Goal: Book appointment/travel/reservation

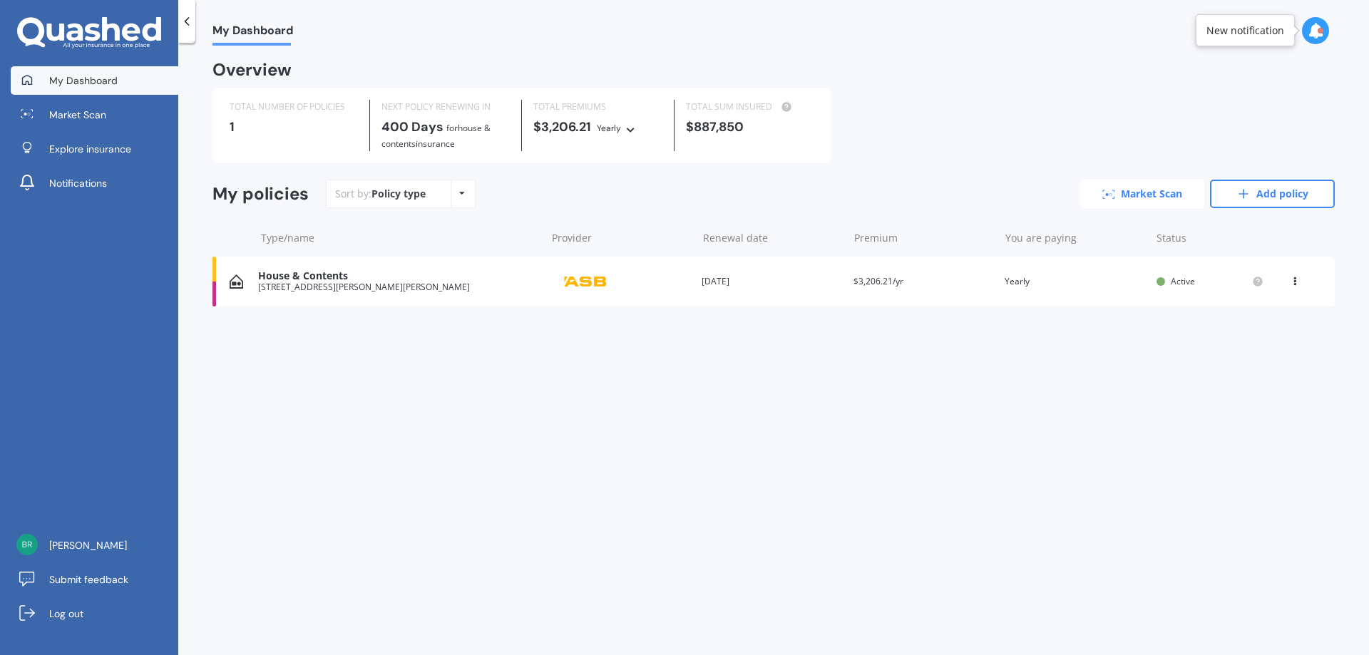
click at [1183, 191] on link "Market Scan" at bounding box center [1141, 194] width 125 height 29
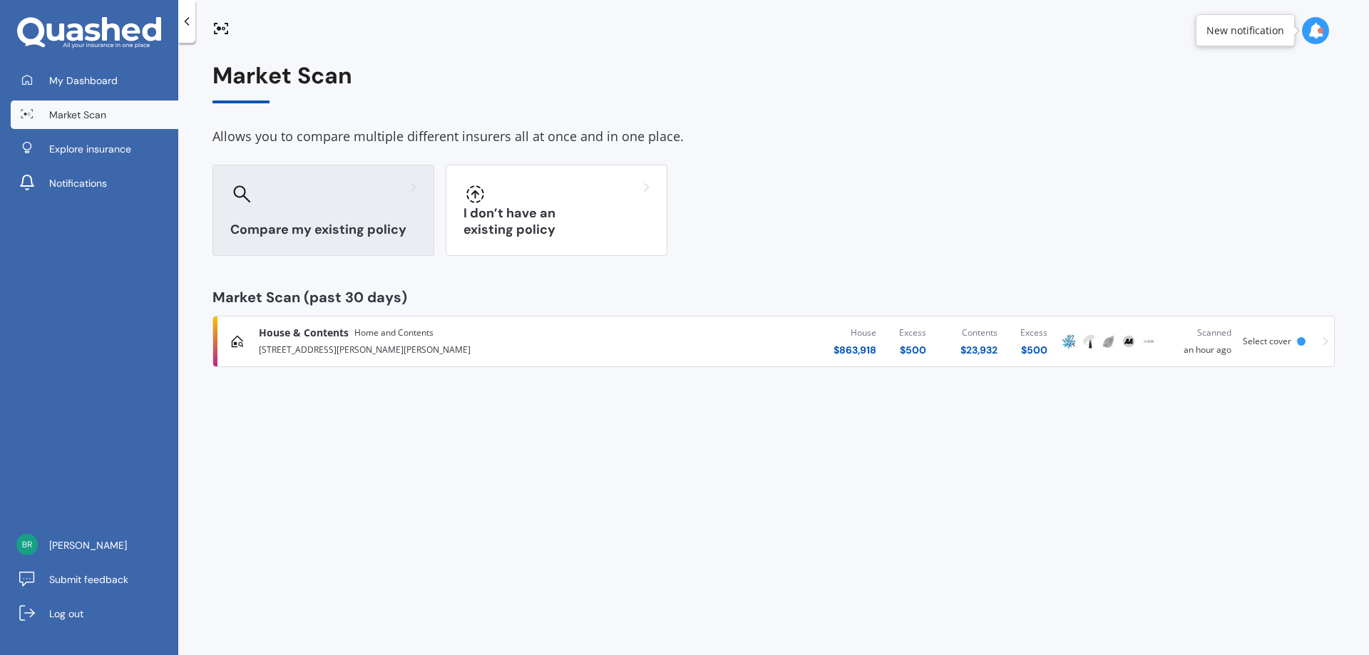
click at [359, 193] on div at bounding box center [323, 193] width 186 height 23
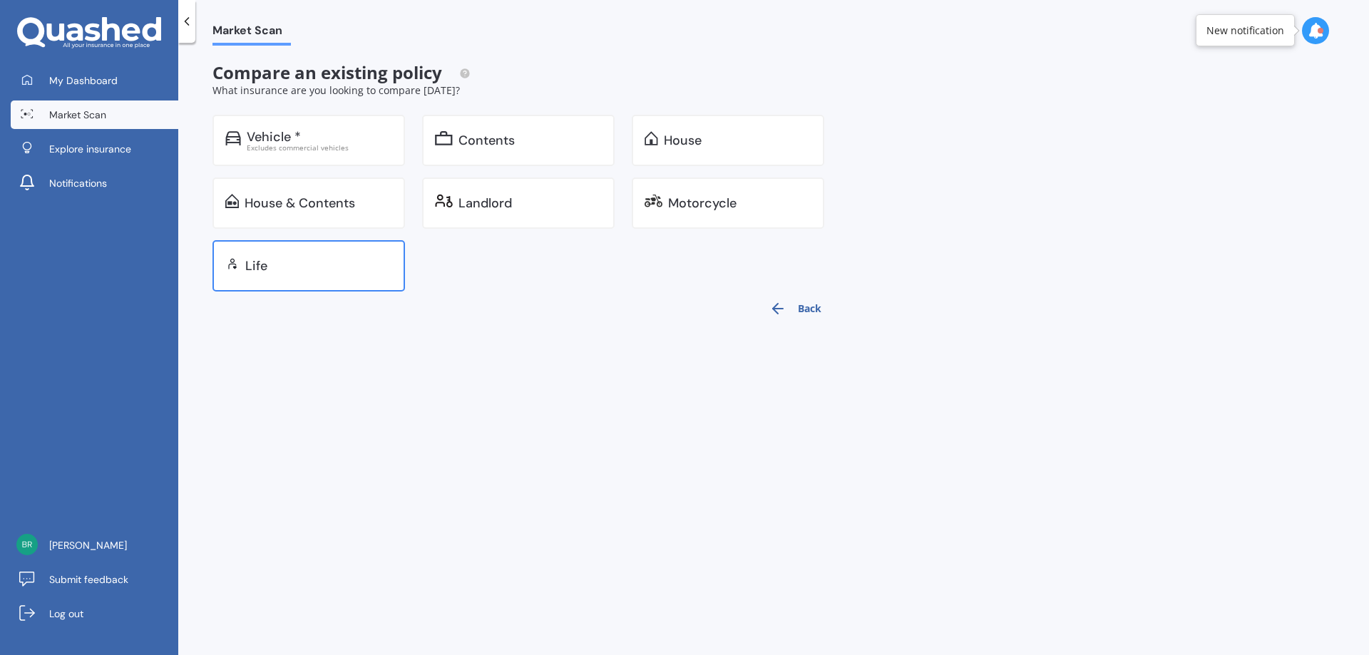
click at [292, 265] on div "Life" at bounding box center [318, 266] width 147 height 14
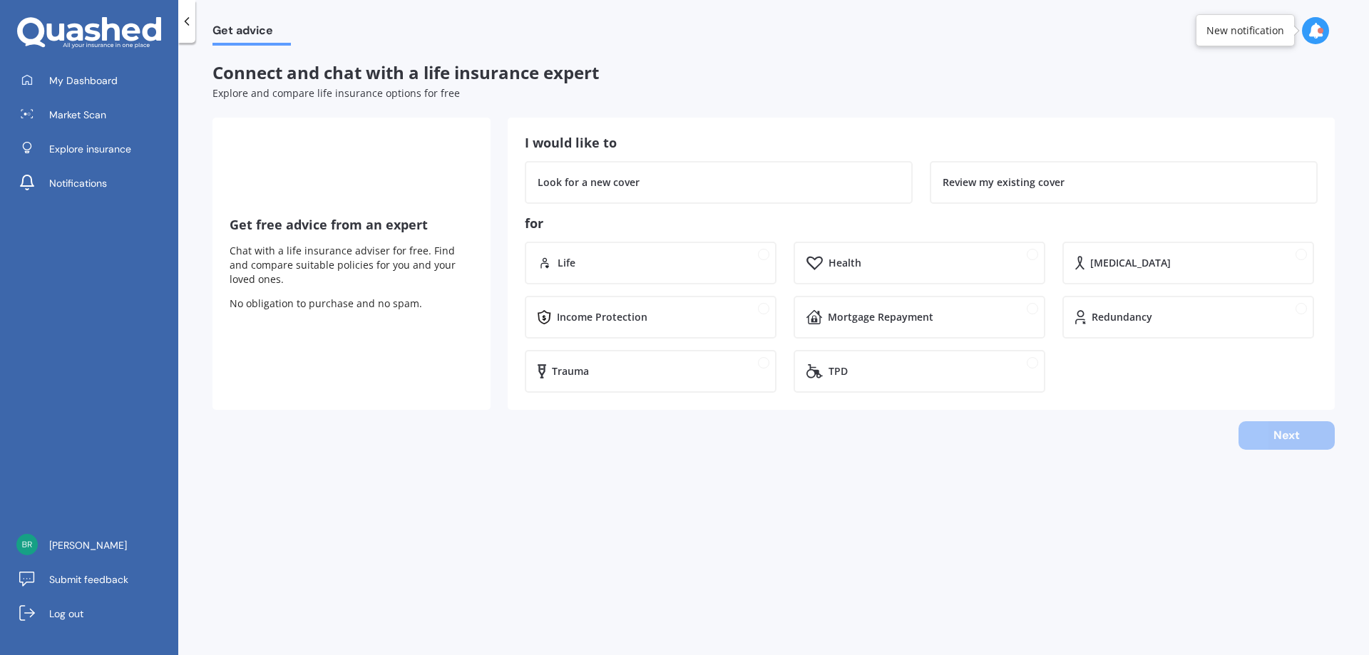
click at [1311, 34] on icon at bounding box center [1315, 31] width 16 height 16
click at [109, 145] on span "Explore insurance" at bounding box center [90, 149] width 82 height 14
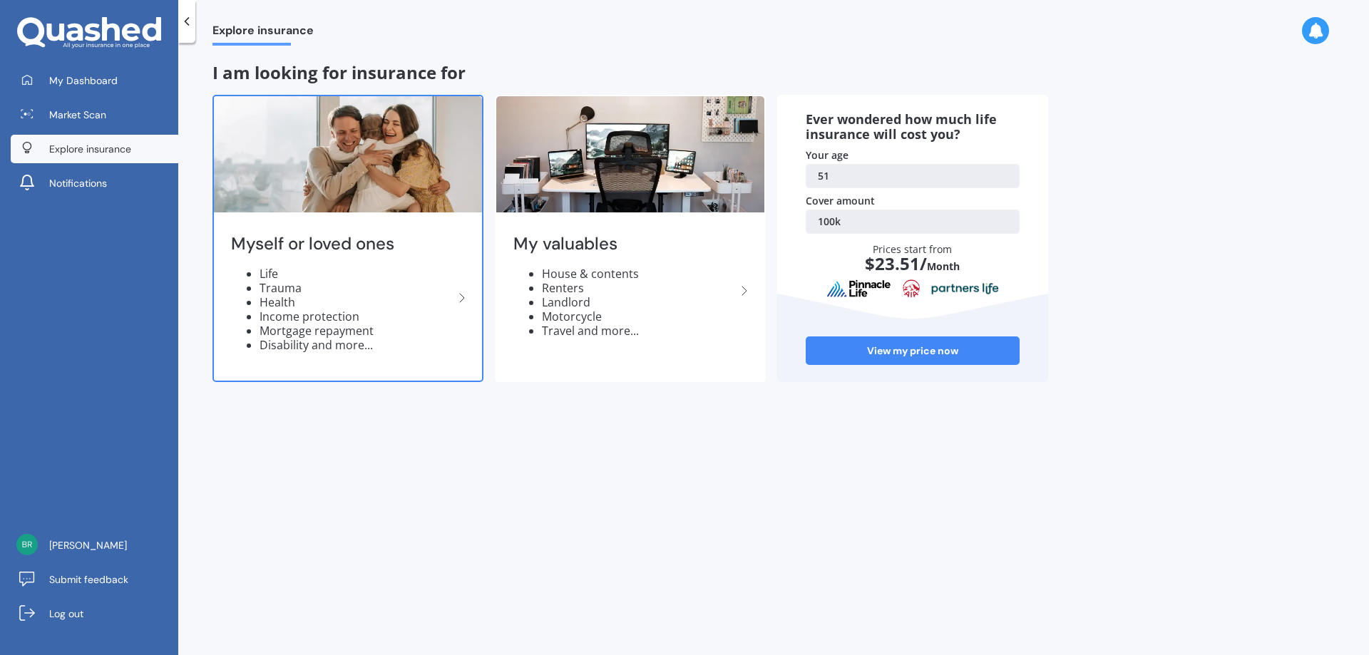
click at [329, 305] on li "Health" at bounding box center [356, 302] width 194 height 14
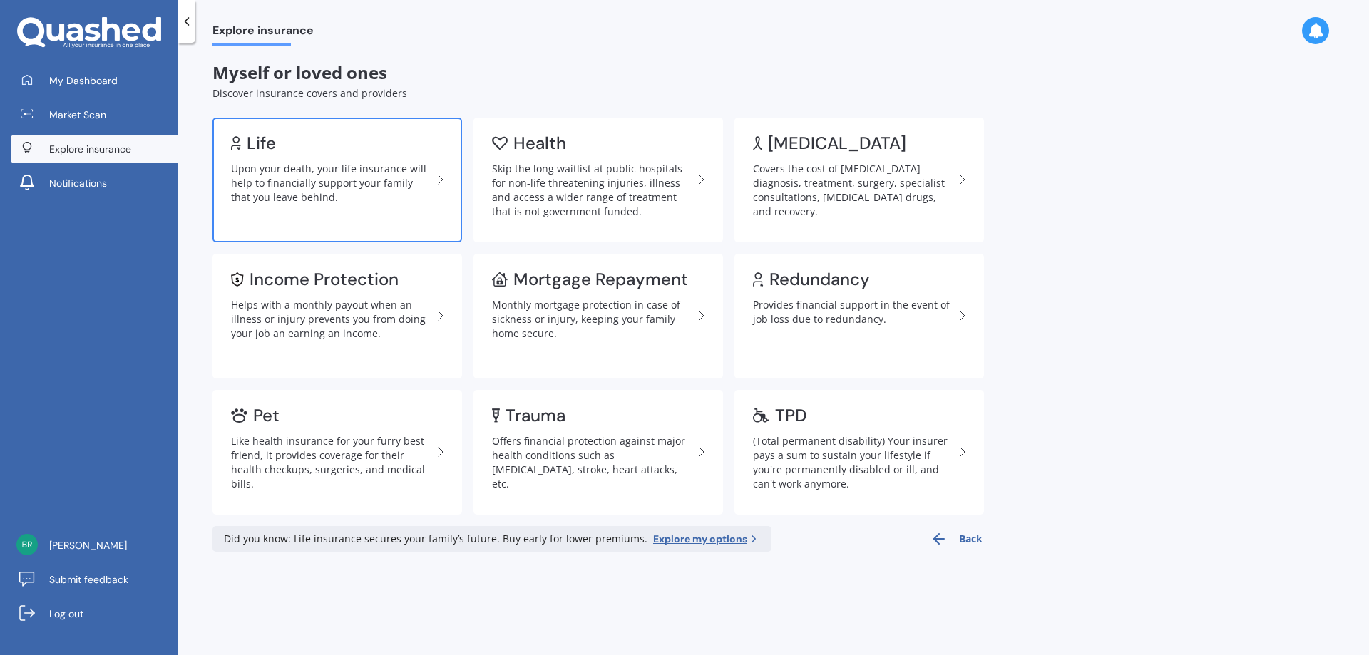
click at [316, 196] on div "Upon your death, your life insurance will help to financially support your fami…" at bounding box center [331, 183] width 201 height 43
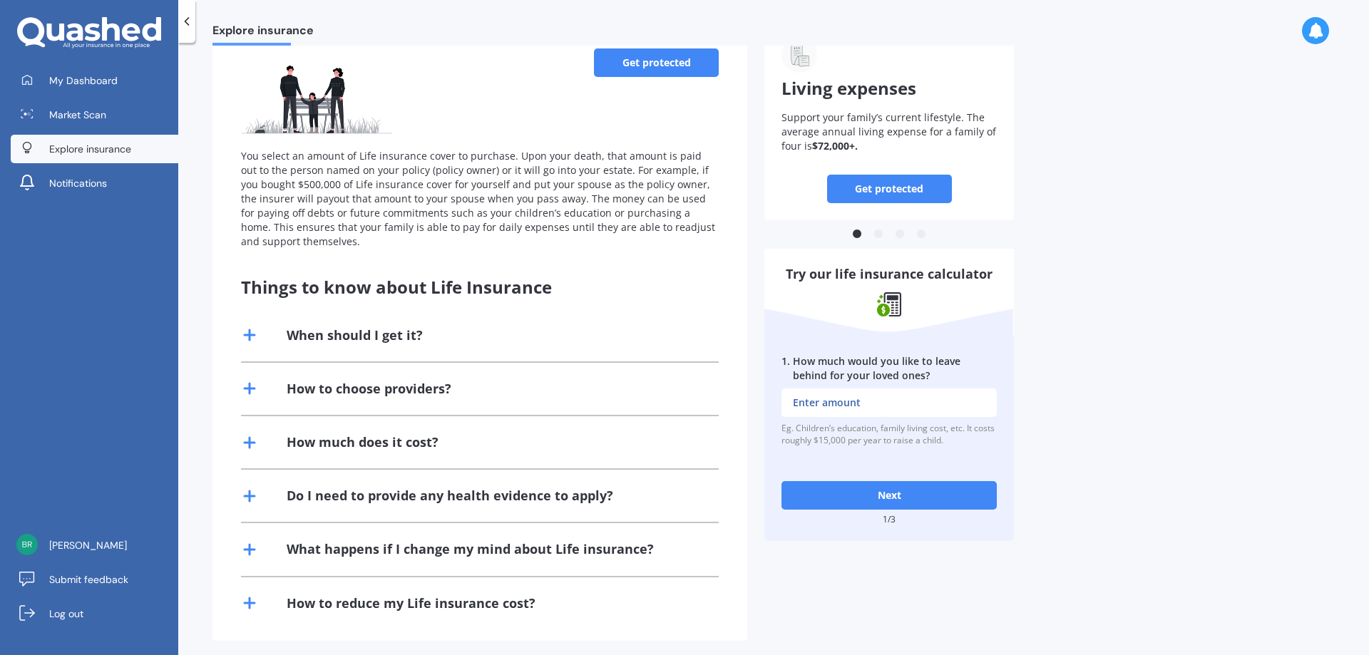
scroll to position [123, 0]
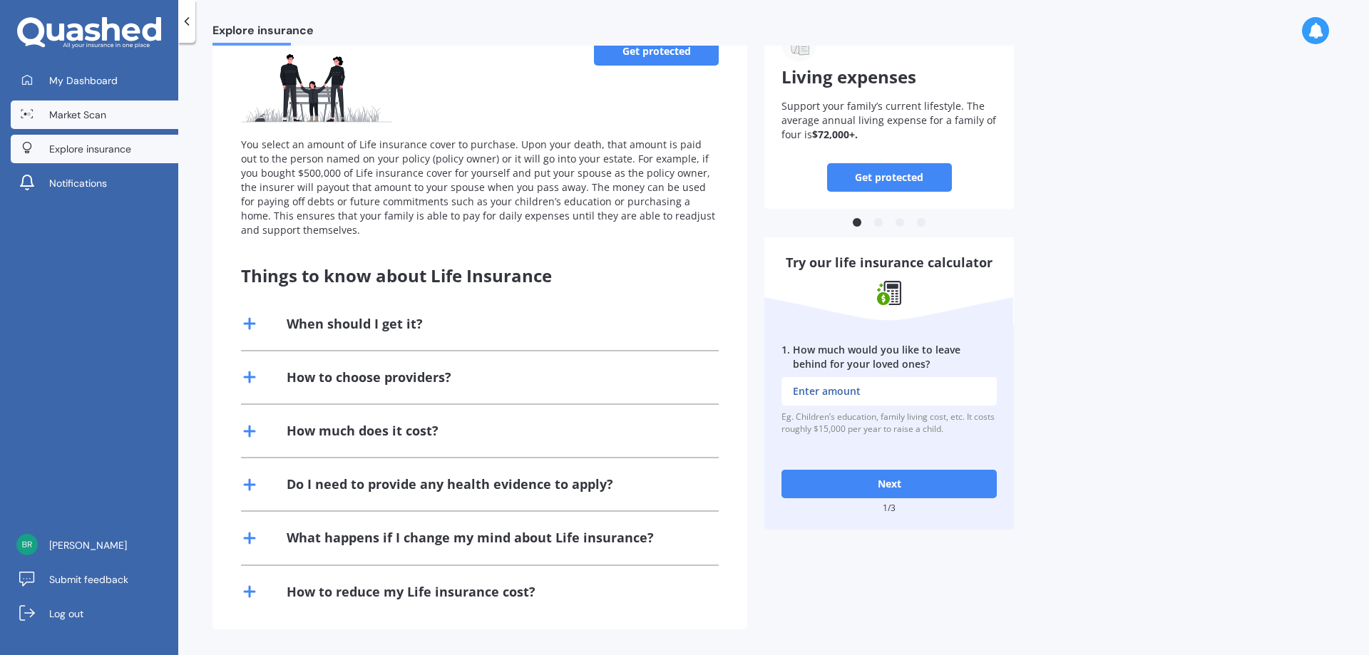
click at [94, 118] on span "Market Scan" at bounding box center [77, 115] width 57 height 14
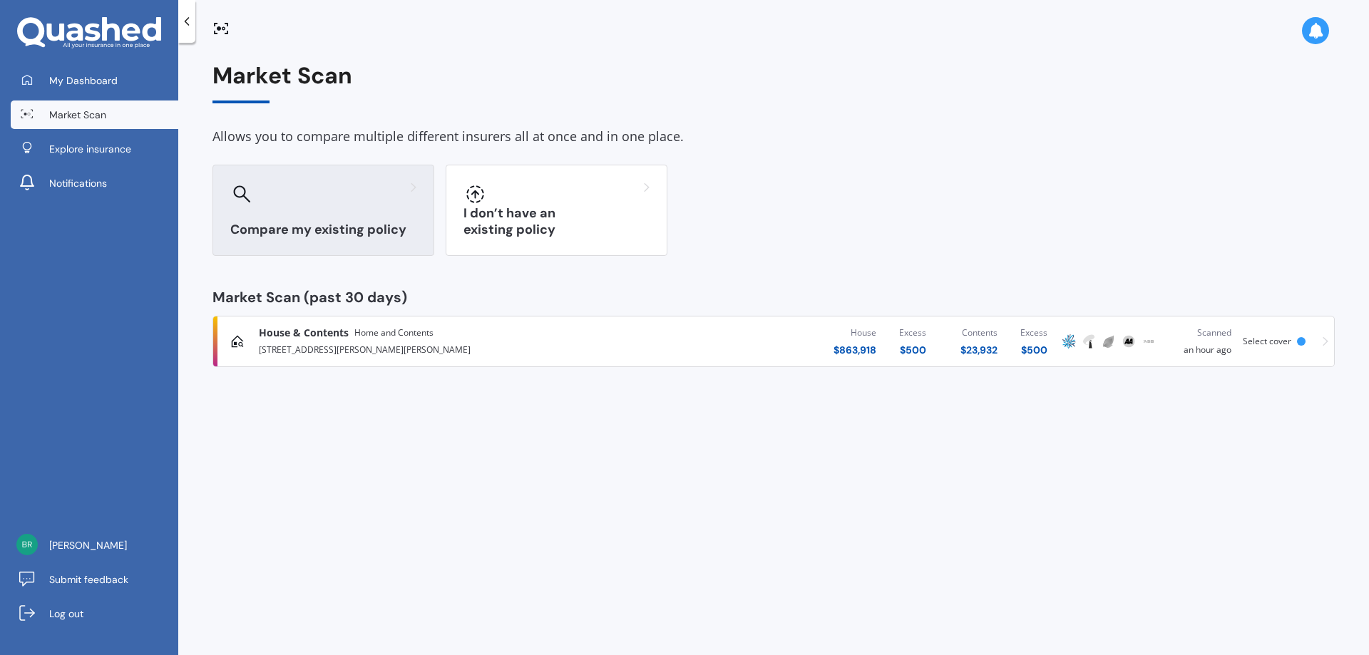
click at [333, 210] on div "Compare my existing policy" at bounding box center [323, 210] width 222 height 91
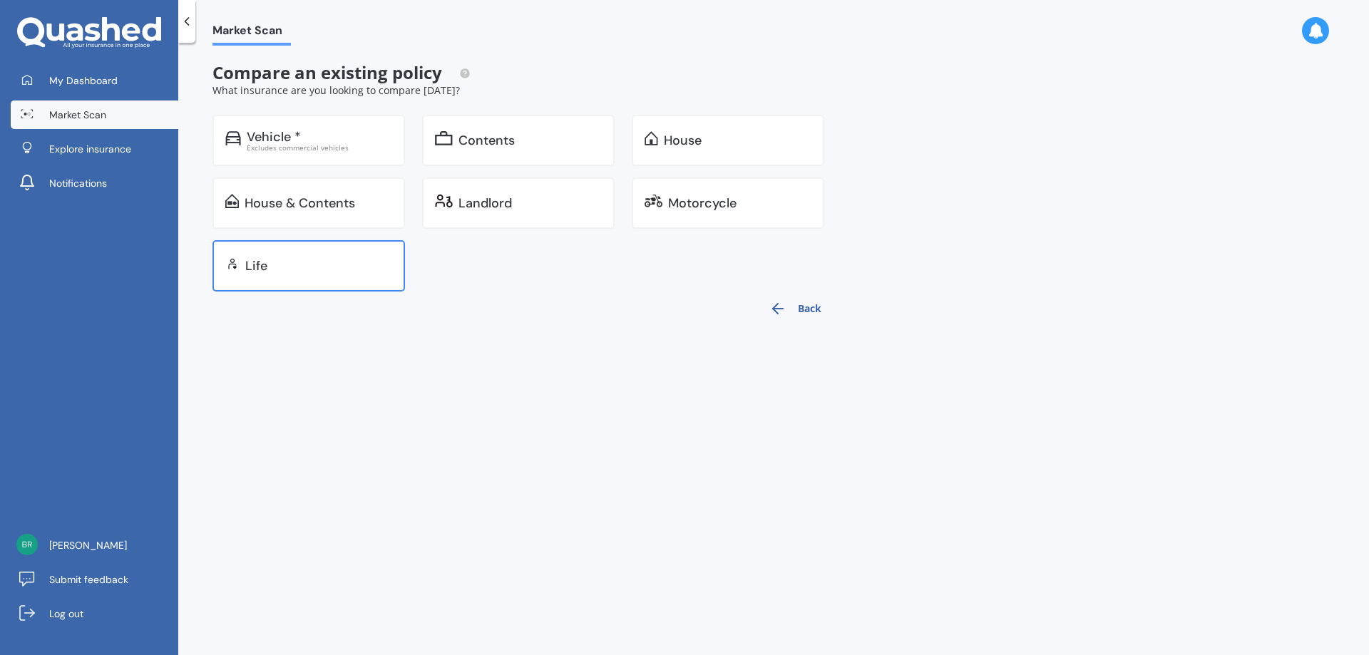
click at [350, 253] on div "Life" at bounding box center [308, 265] width 192 height 51
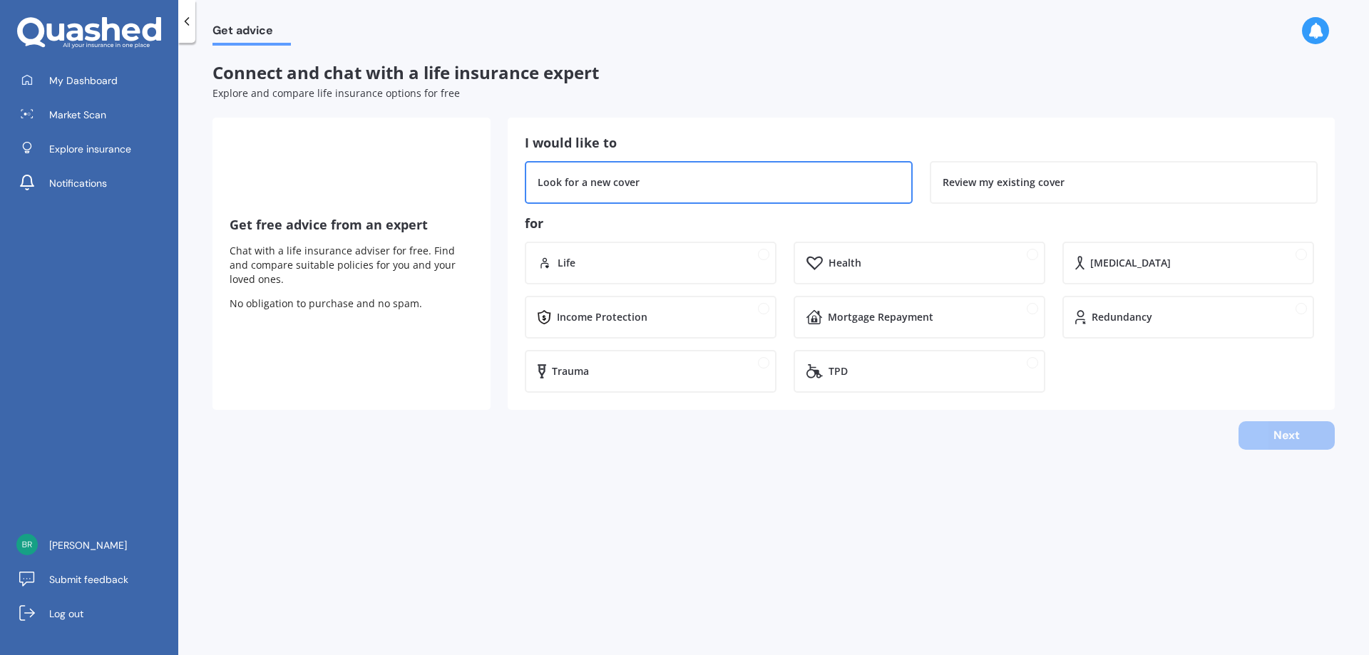
click at [676, 180] on div "Look for a new cover" at bounding box center [718, 182] width 362 height 14
click at [624, 269] on div "Life" at bounding box center [660, 263] width 206 height 14
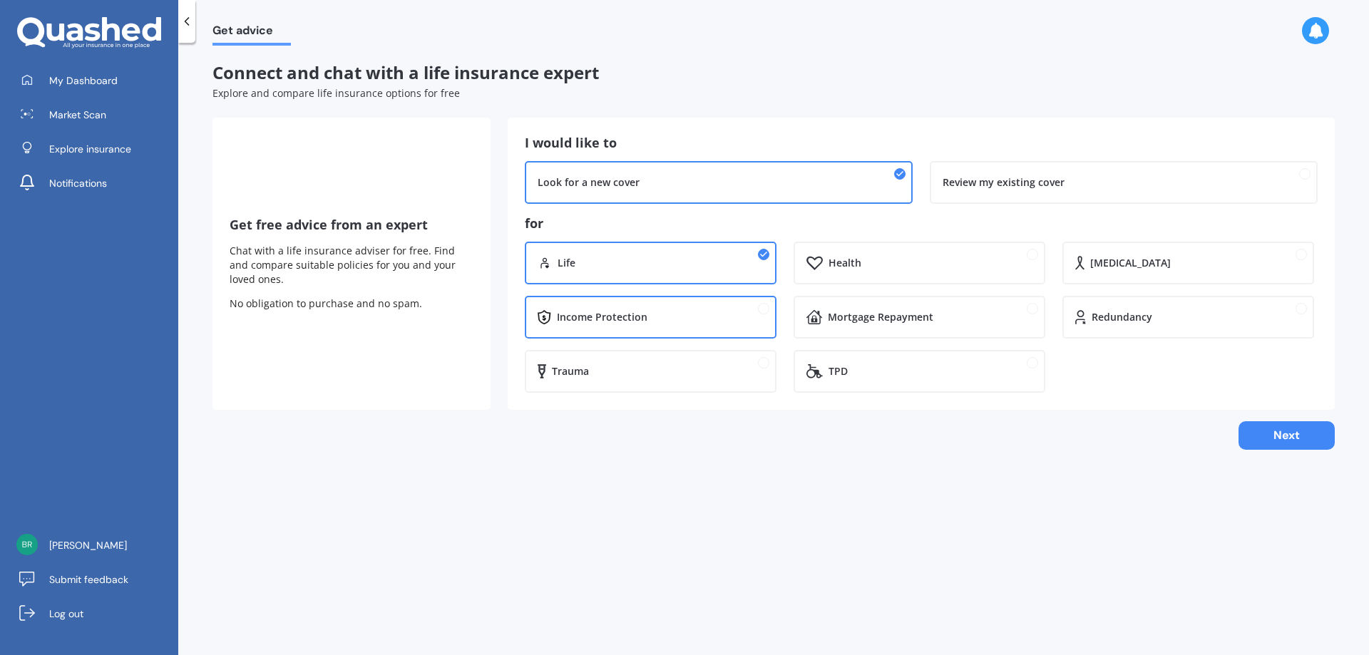
click at [631, 321] on div "Income Protection" at bounding box center [602, 317] width 91 height 14
click at [1206, 321] on div "Redundancy" at bounding box center [1196, 317] width 210 height 14
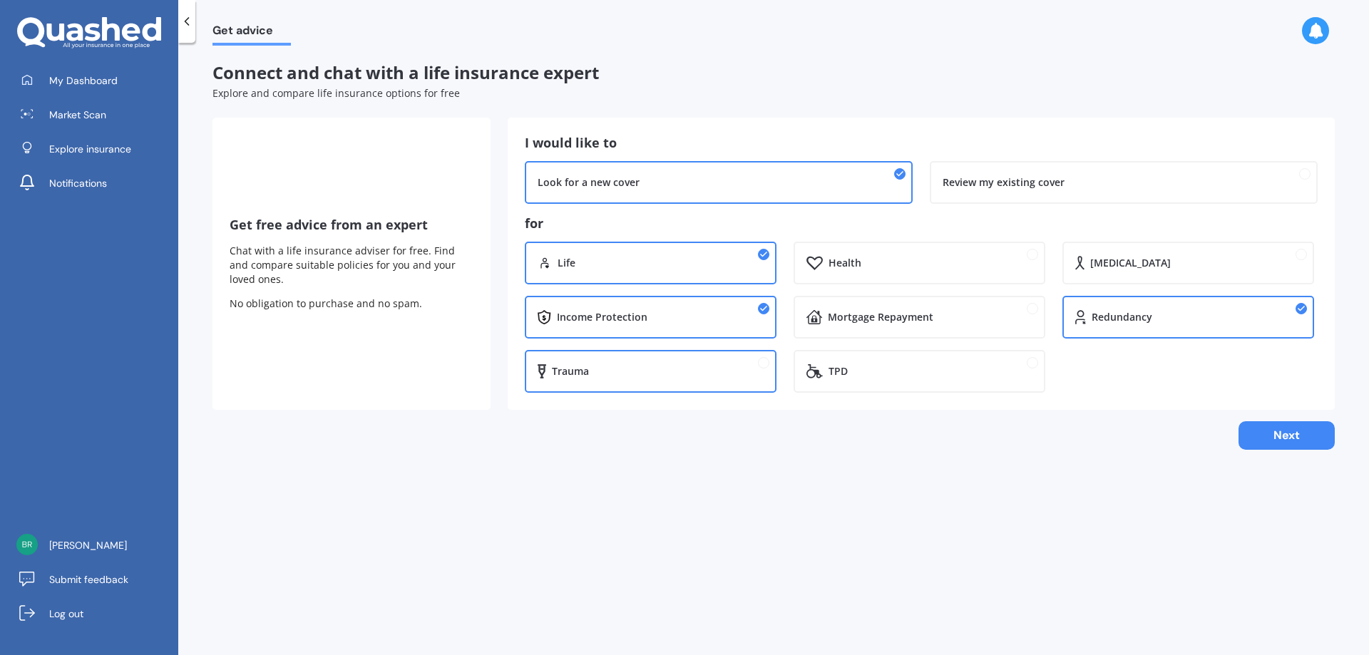
click at [698, 377] on div "Trauma" at bounding box center [658, 371] width 212 height 14
click at [1275, 436] on button "Next" at bounding box center [1286, 435] width 96 height 29
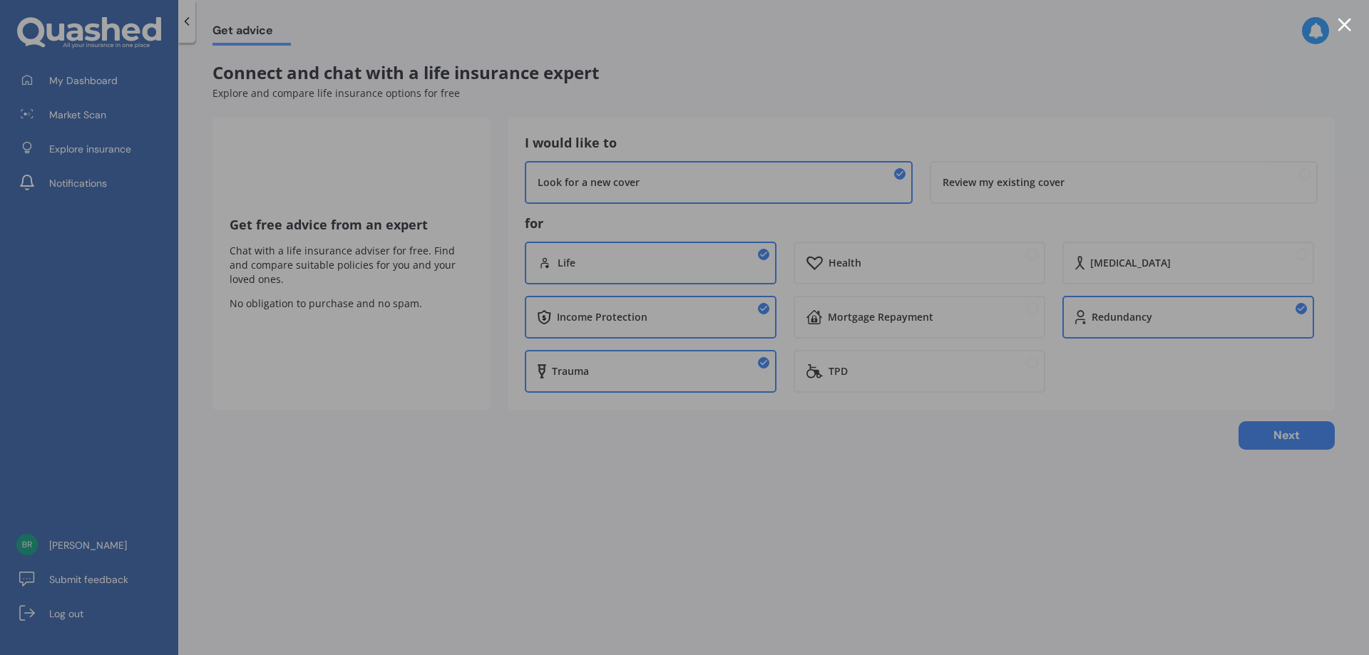
click at [73, 86] on div at bounding box center [684, 327] width 1369 height 655
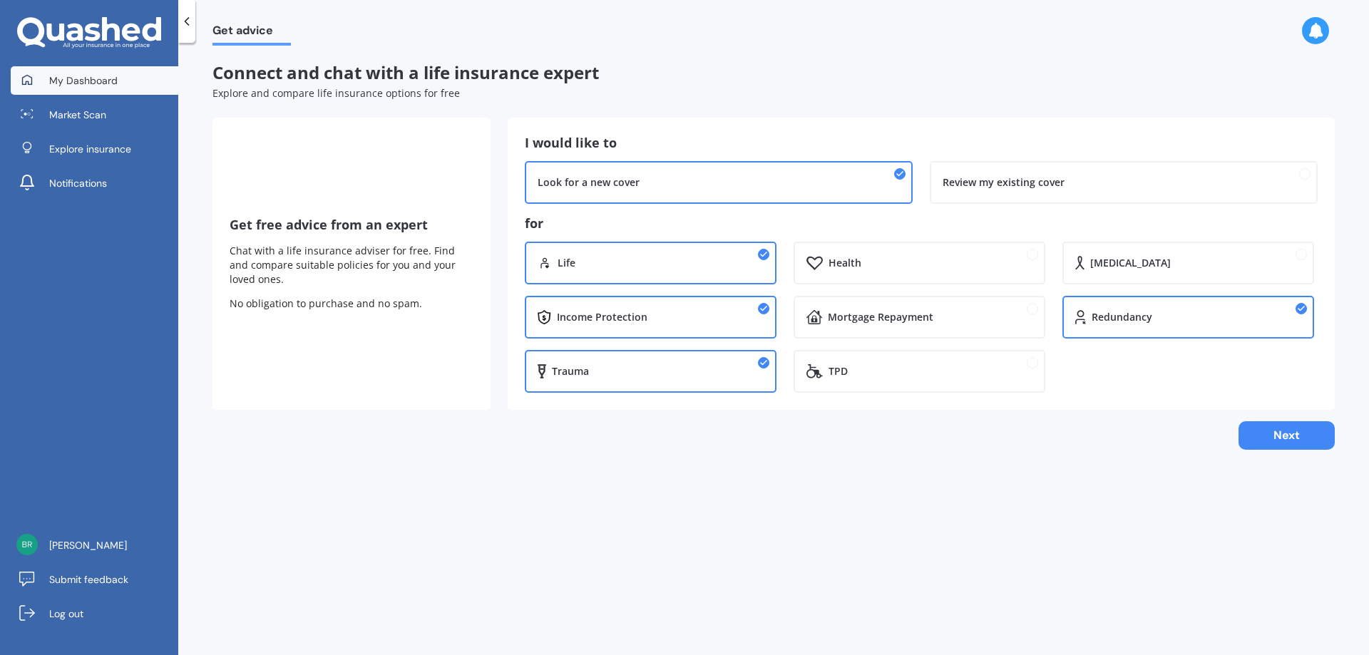
click at [63, 76] on span "My Dashboard" at bounding box center [83, 80] width 68 height 14
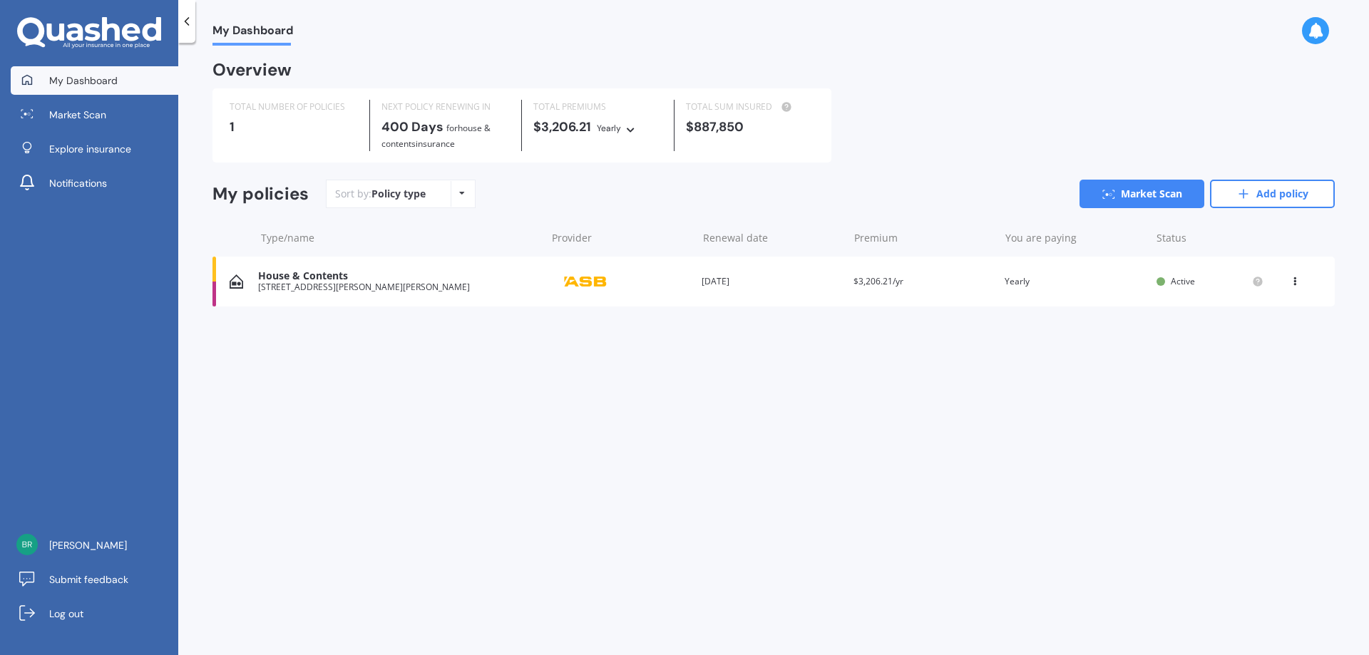
click at [465, 188] on div "Policy type Alphabetical Date added Renewing next" at bounding box center [462, 194] width 22 height 26
click at [1141, 199] on link "Market Scan" at bounding box center [1141, 194] width 125 height 29
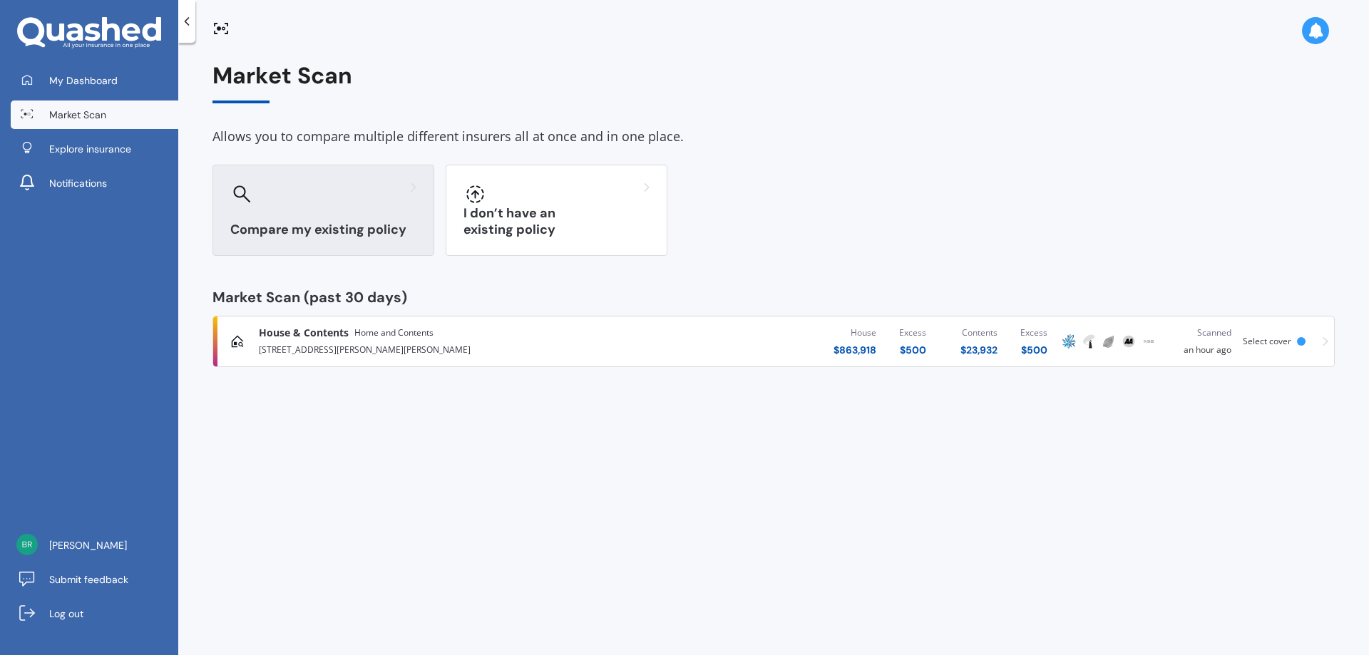
click at [401, 202] on div at bounding box center [323, 193] width 186 height 23
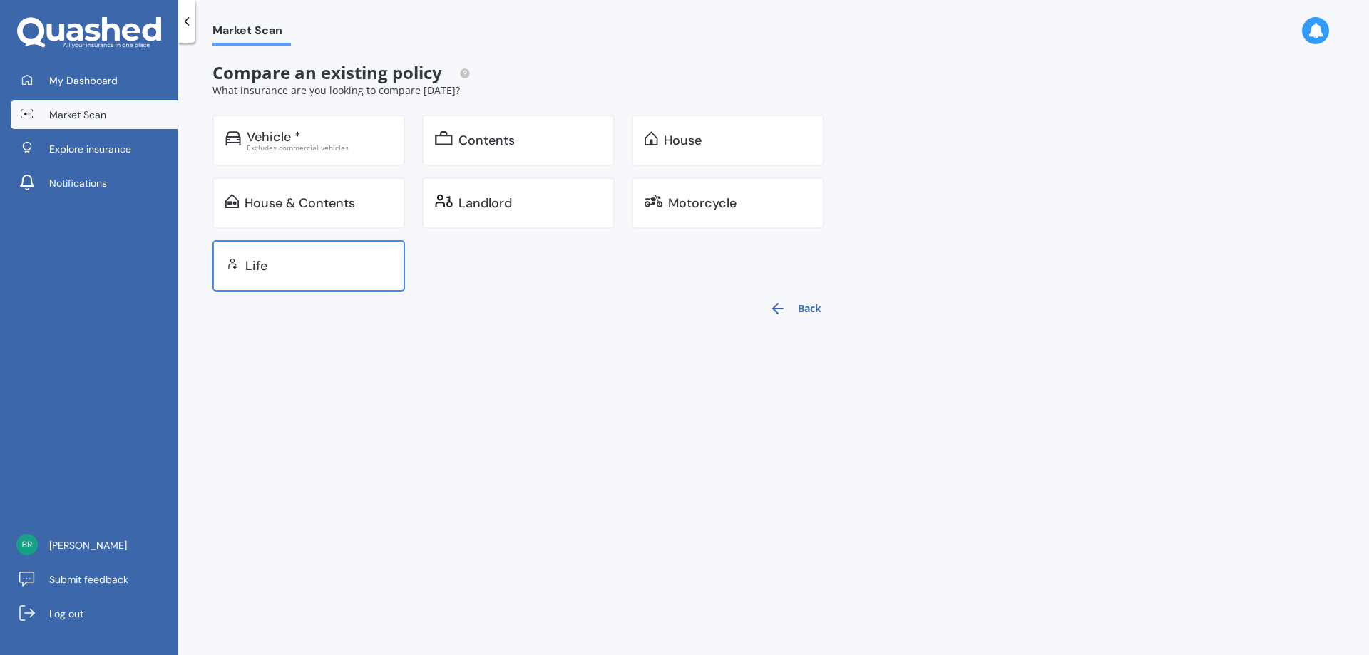
click at [319, 259] on div "Life" at bounding box center [318, 266] width 147 height 14
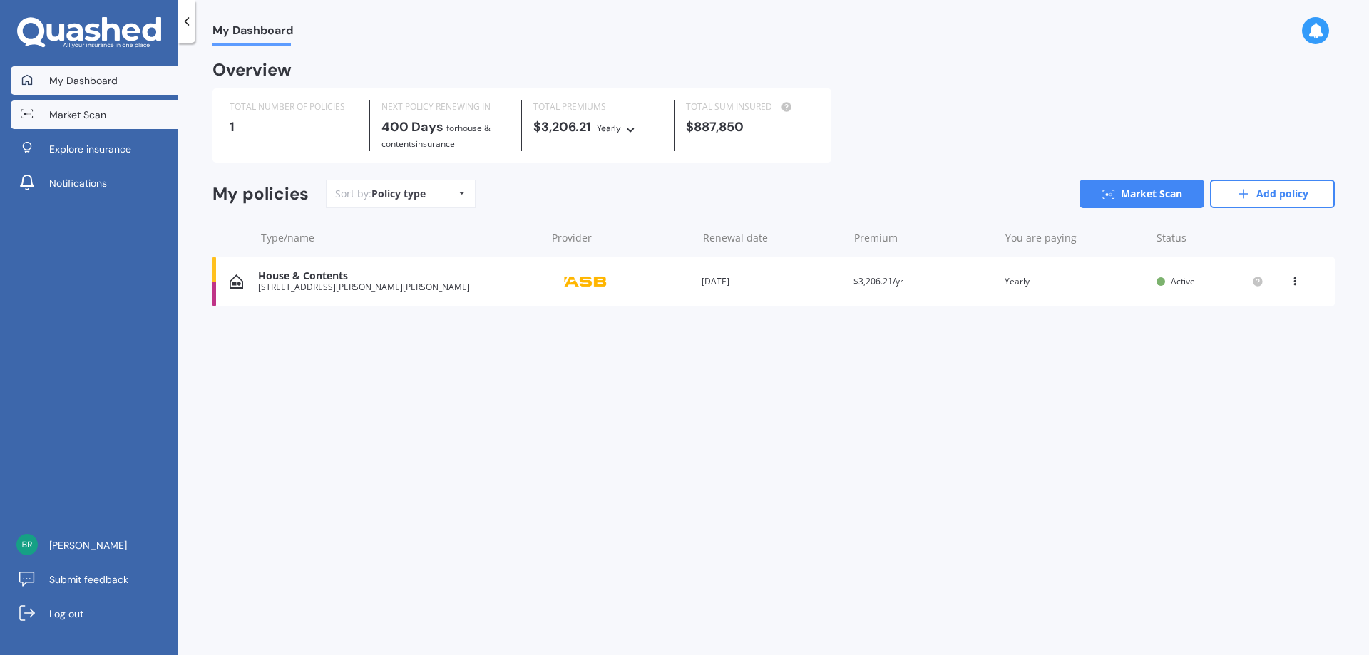
click at [122, 123] on link "Market Scan" at bounding box center [95, 115] width 168 height 29
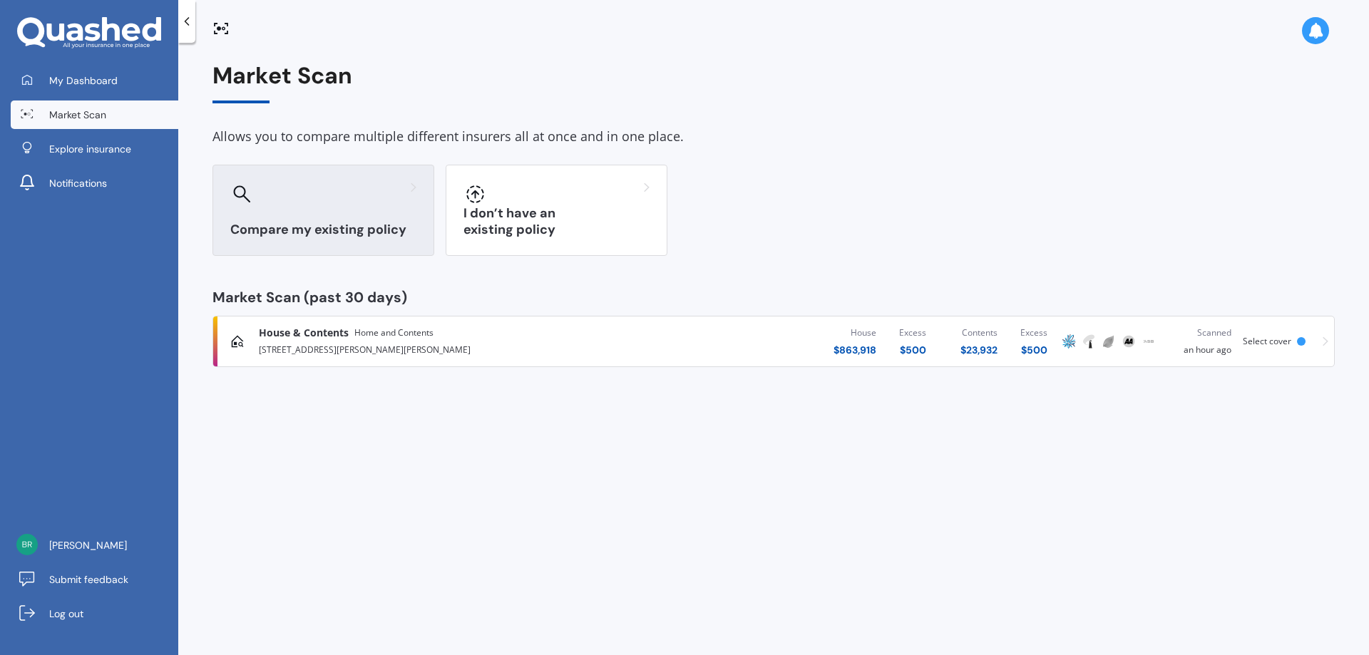
click at [287, 204] on div at bounding box center [323, 193] width 186 height 23
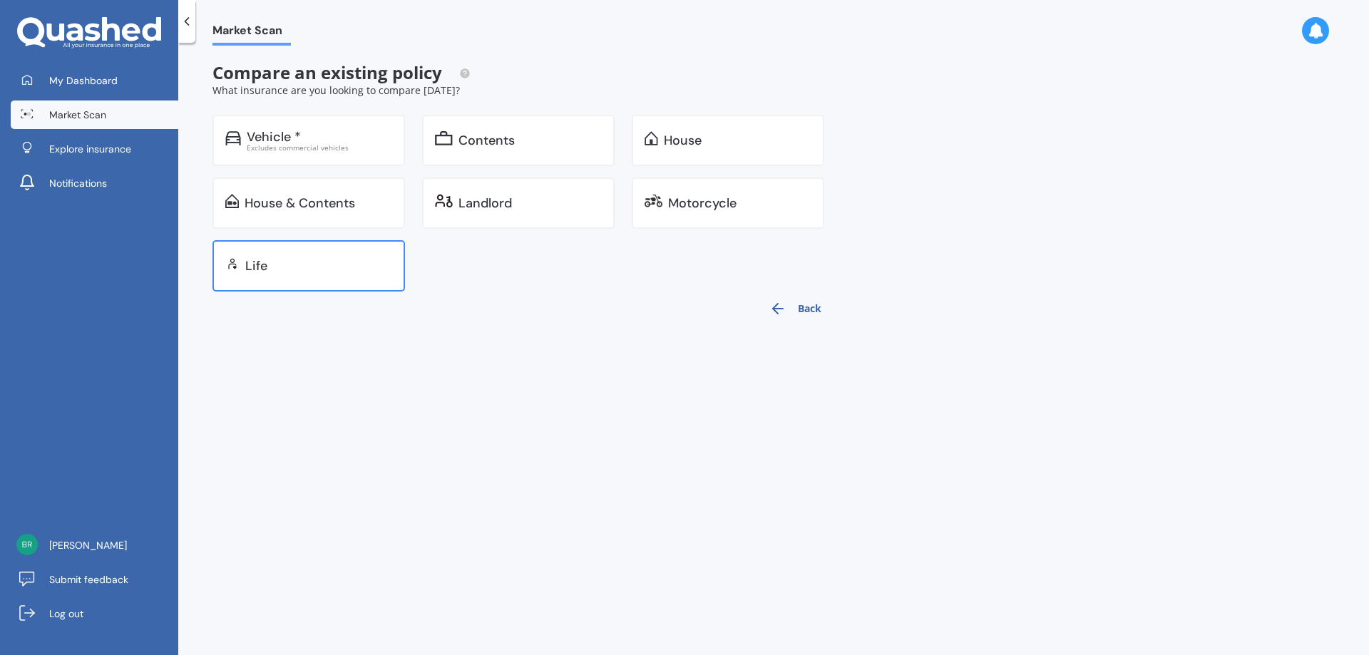
click at [346, 264] on div "Life" at bounding box center [318, 266] width 147 height 14
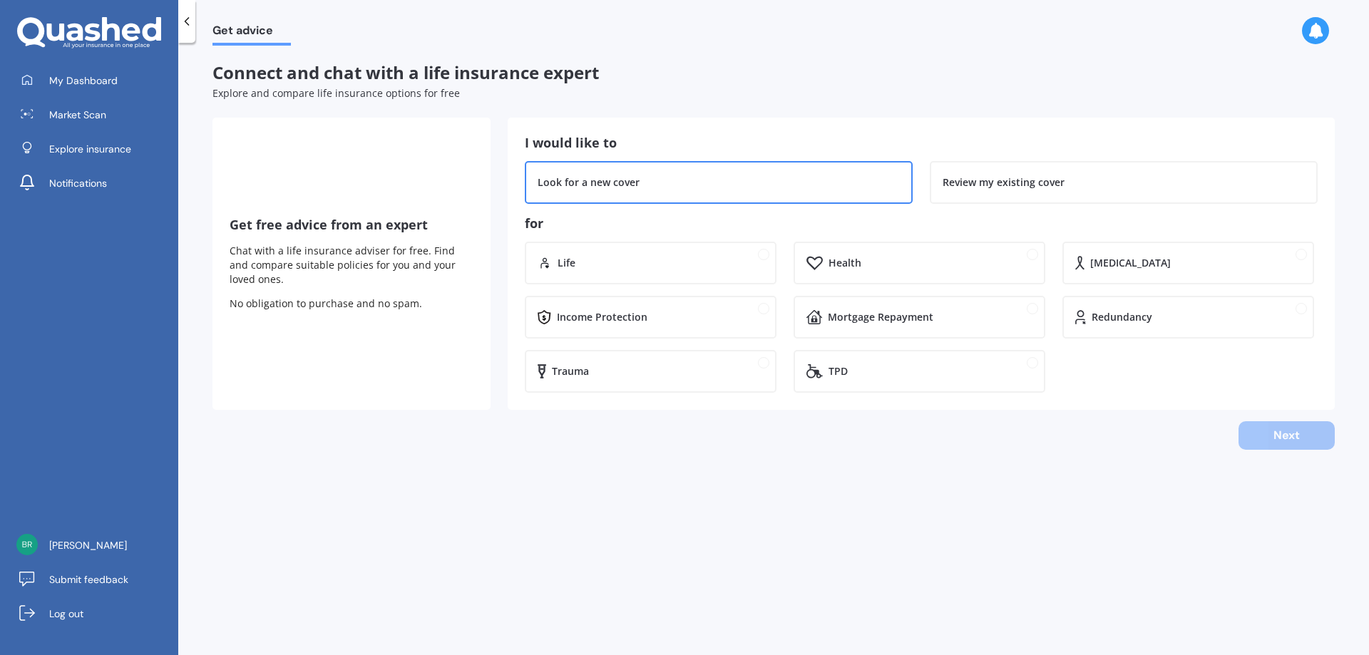
click at [612, 186] on div "Look for a new cover" at bounding box center [588, 182] width 102 height 14
click at [630, 259] on div "Life" at bounding box center [660, 263] width 206 height 14
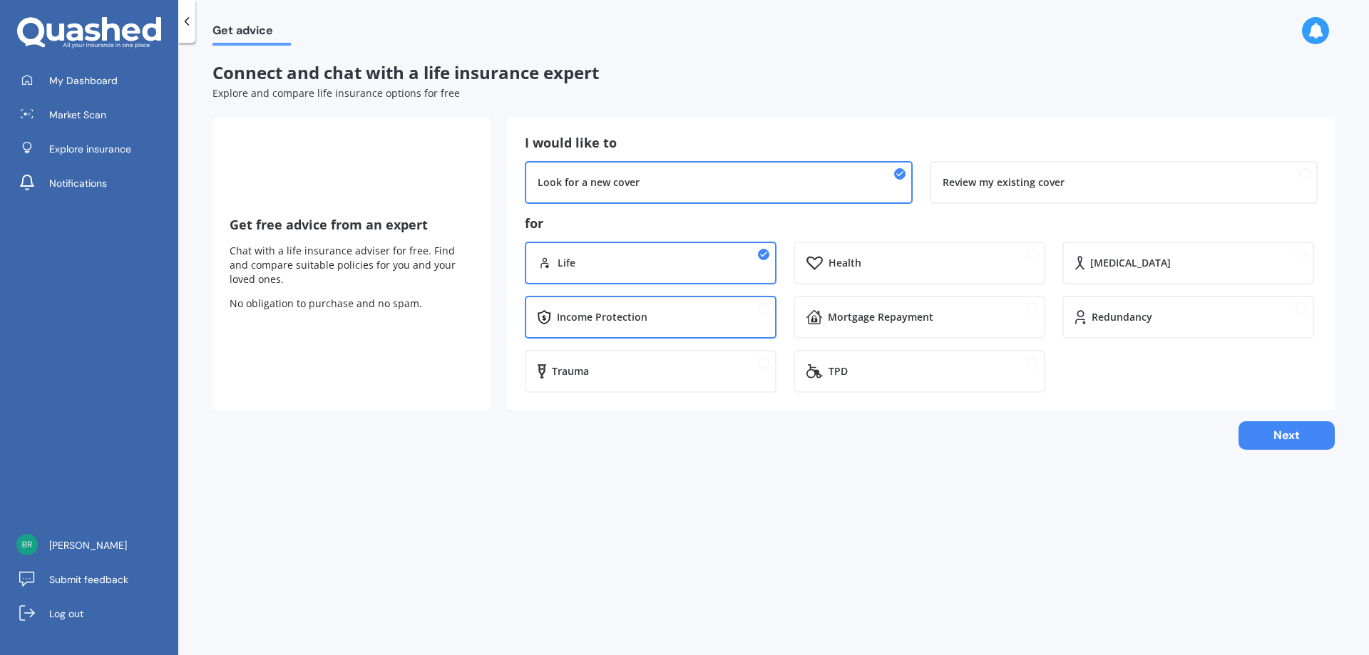
click at [637, 313] on div "Income Protection" at bounding box center [602, 317] width 91 height 14
click at [642, 371] on div "Trauma" at bounding box center [658, 371] width 212 height 14
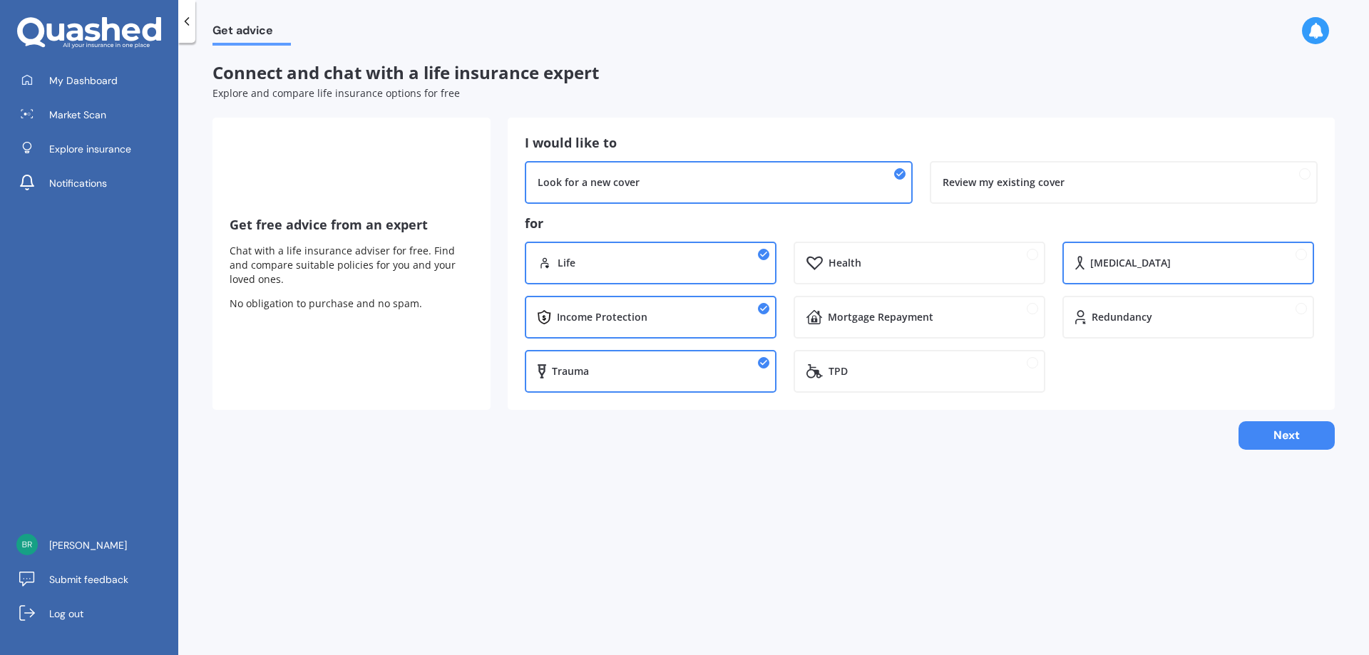
click at [1132, 269] on div "[MEDICAL_DATA]" at bounding box center [1195, 263] width 211 height 14
click at [1274, 435] on button "Next" at bounding box center [1286, 435] width 96 height 29
